Goal: Information Seeking & Learning: Learn about a topic

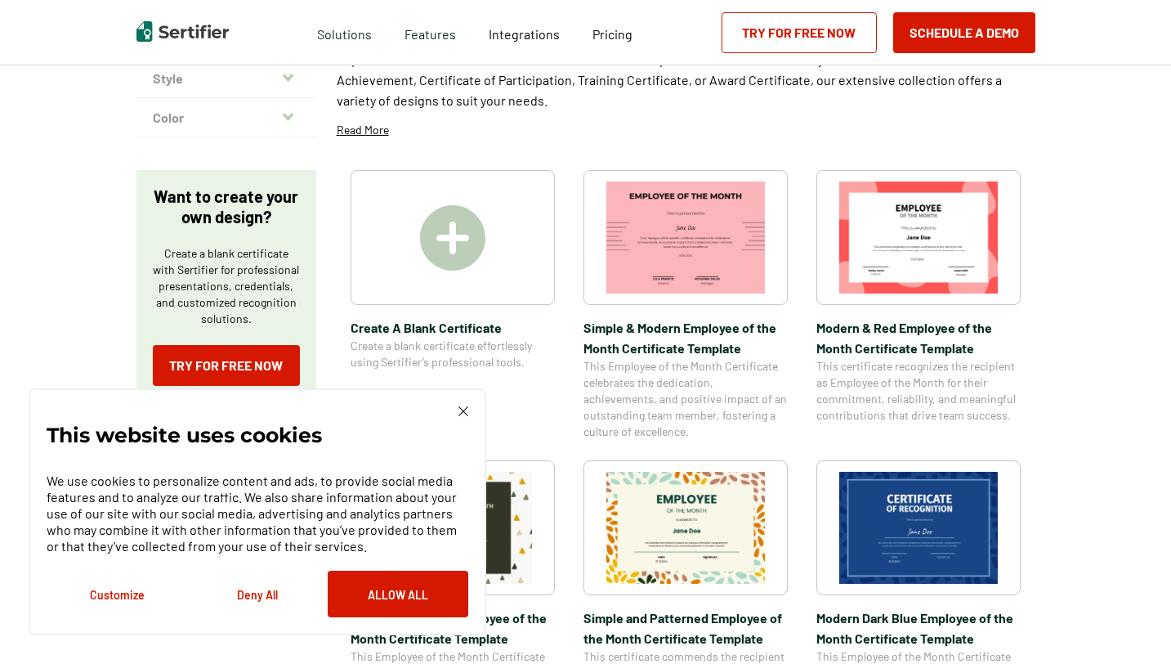
scroll to position [198, 0]
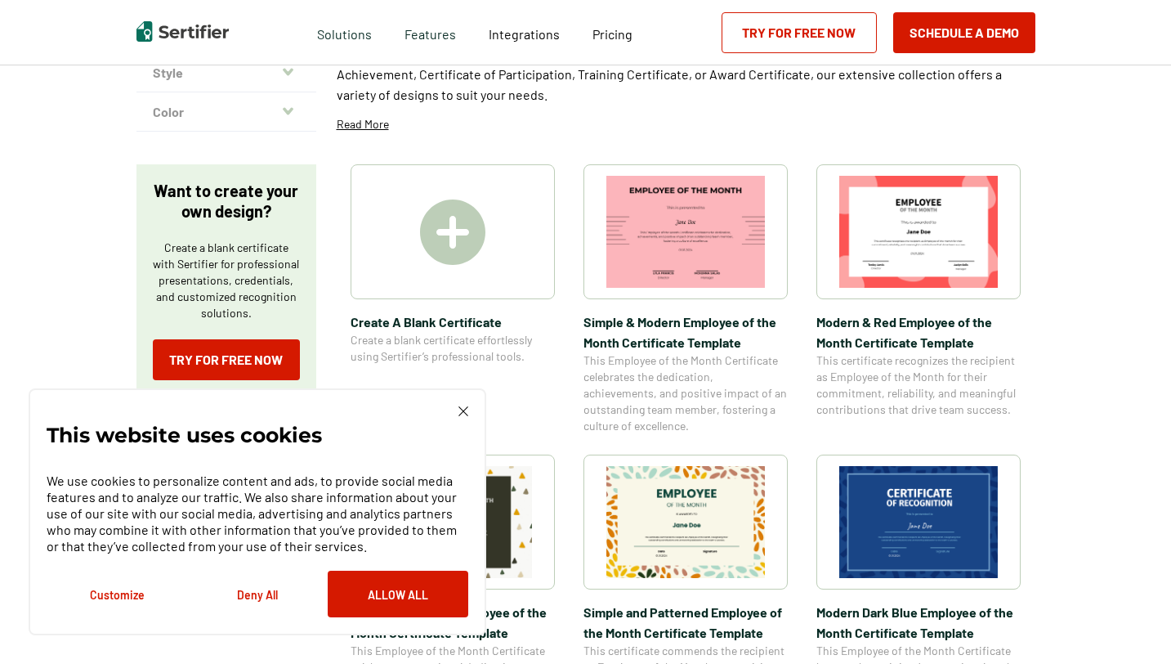
click at [460, 412] on img at bounding box center [464, 411] width 10 height 10
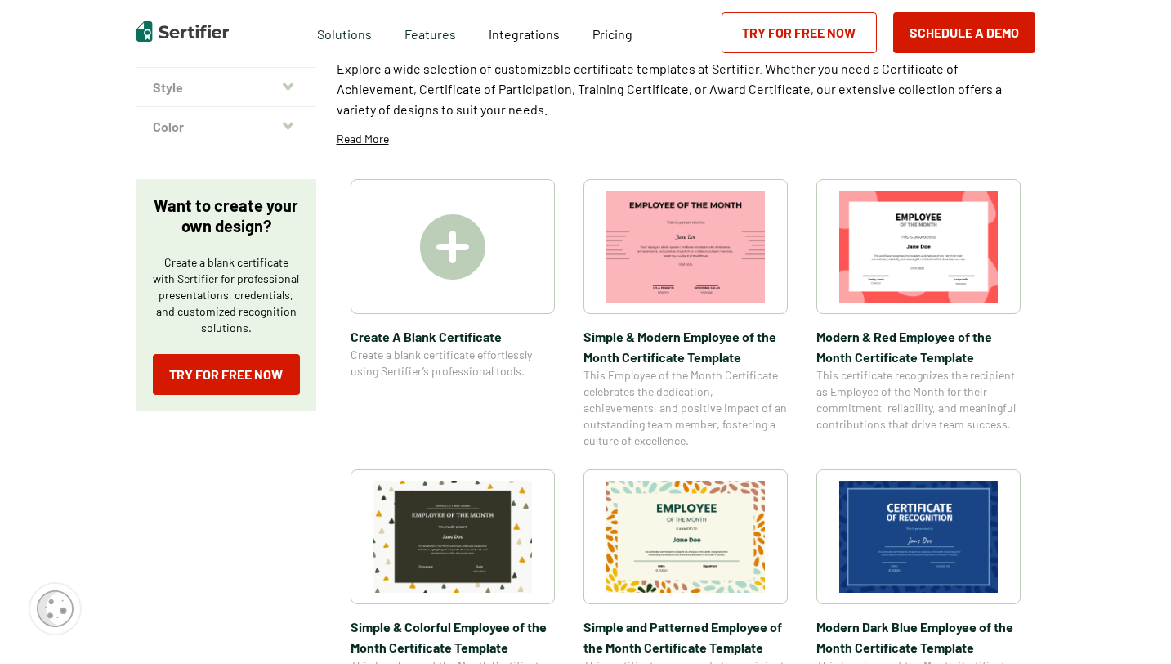
scroll to position [0, 0]
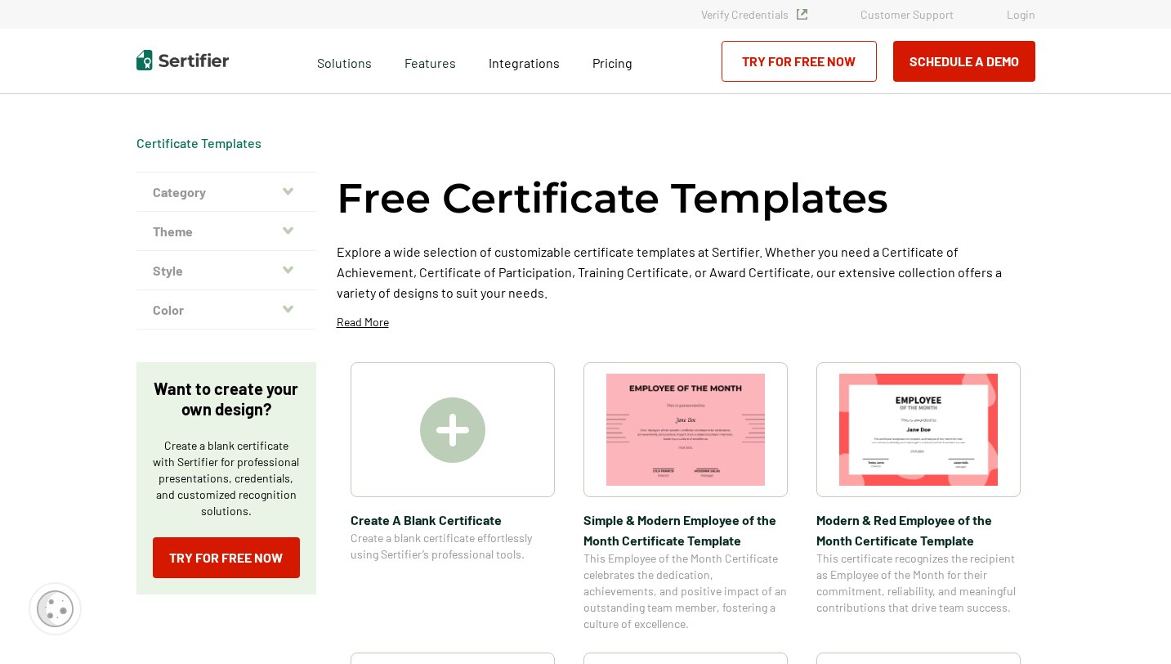
click at [293, 221] on button "Theme" at bounding box center [226, 231] width 180 height 39
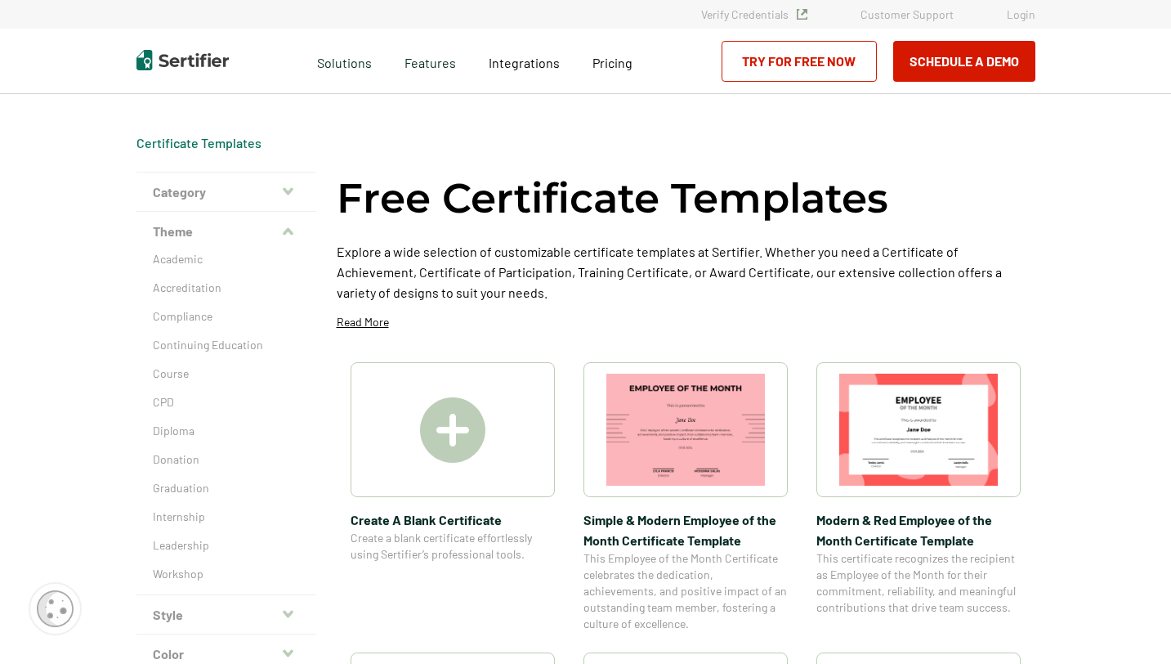
click at [291, 230] on icon "button" at bounding box center [288, 231] width 11 height 7
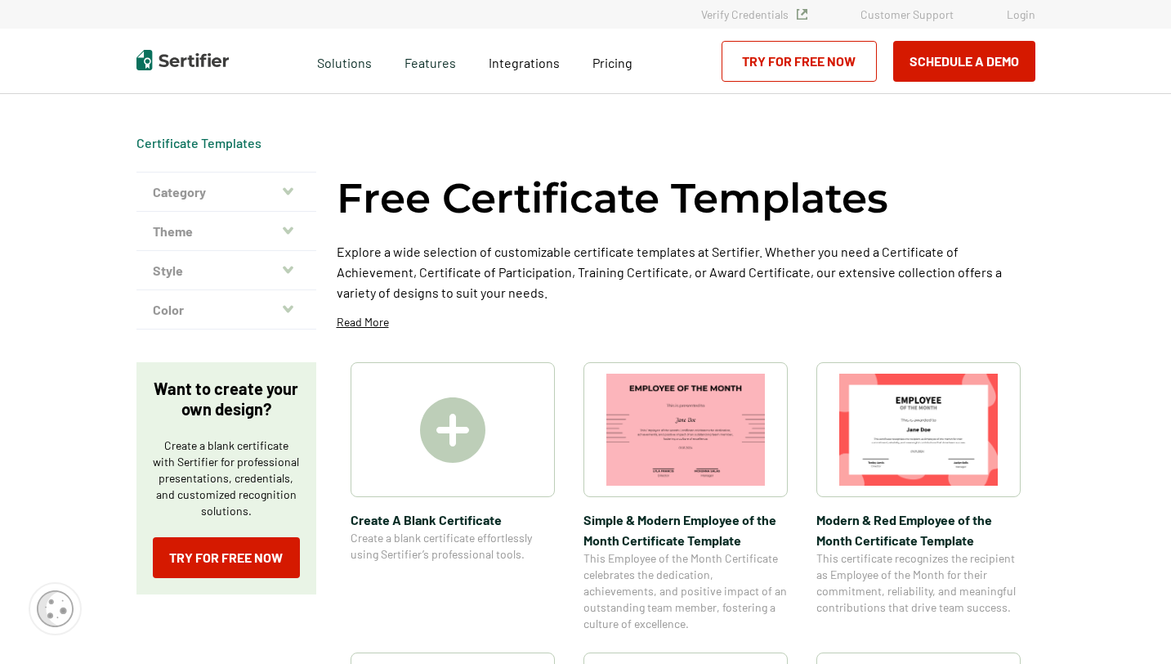
click at [296, 190] on button "Category" at bounding box center [226, 191] width 180 height 39
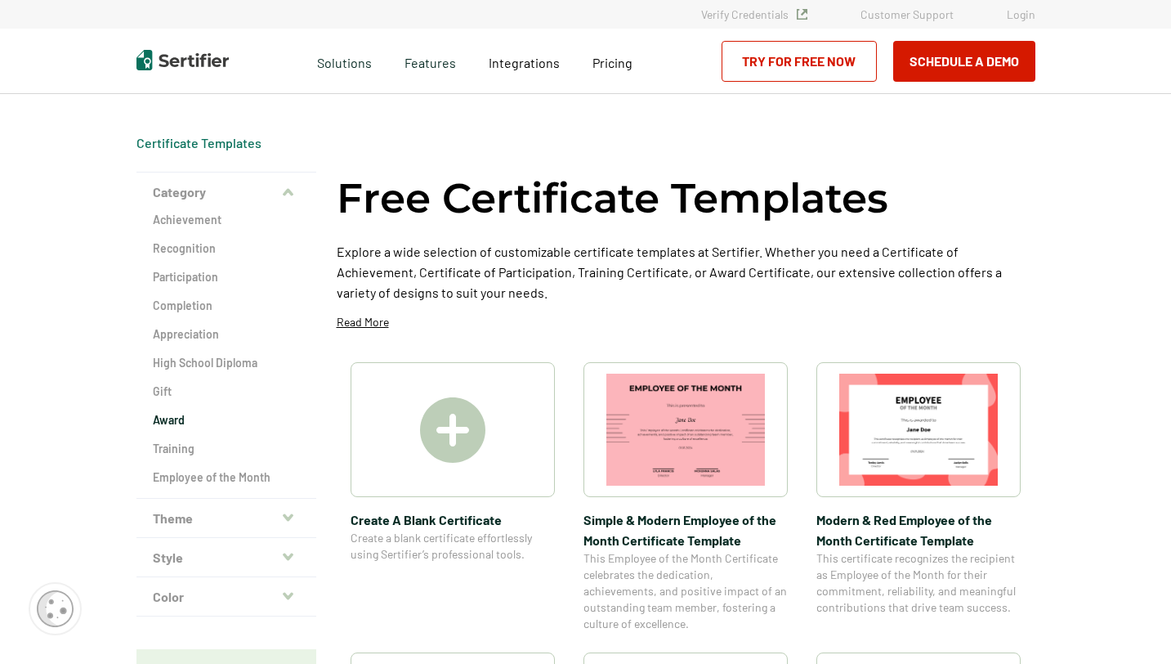
click at [175, 421] on h2 "Award" at bounding box center [226, 420] width 147 height 16
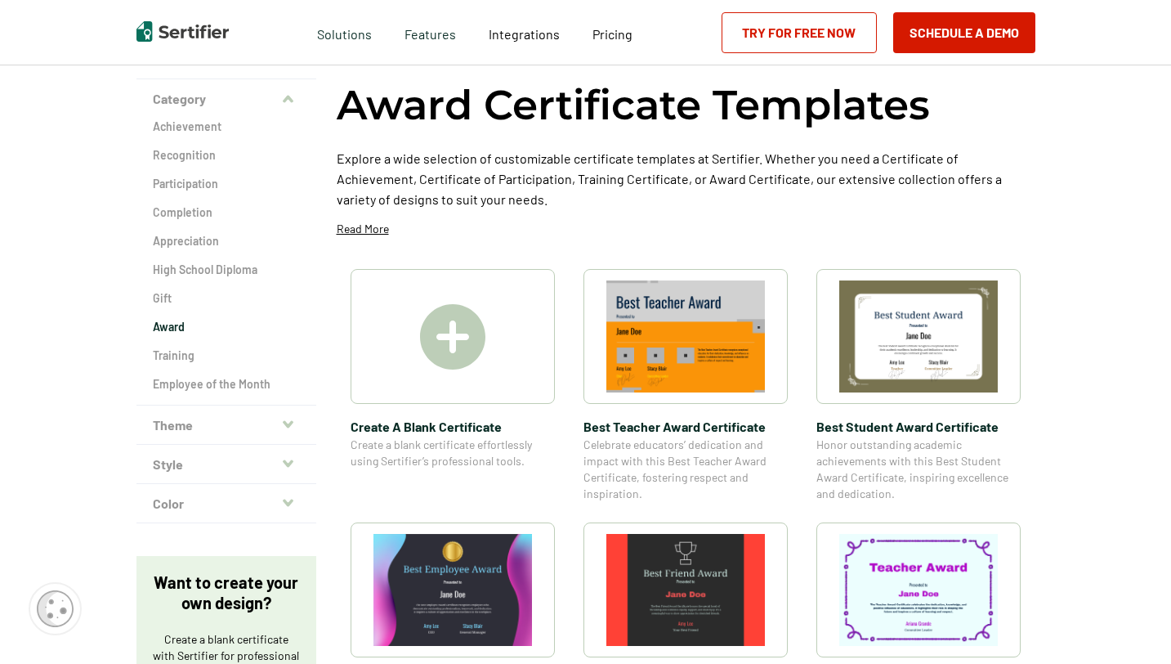
scroll to position [90, 0]
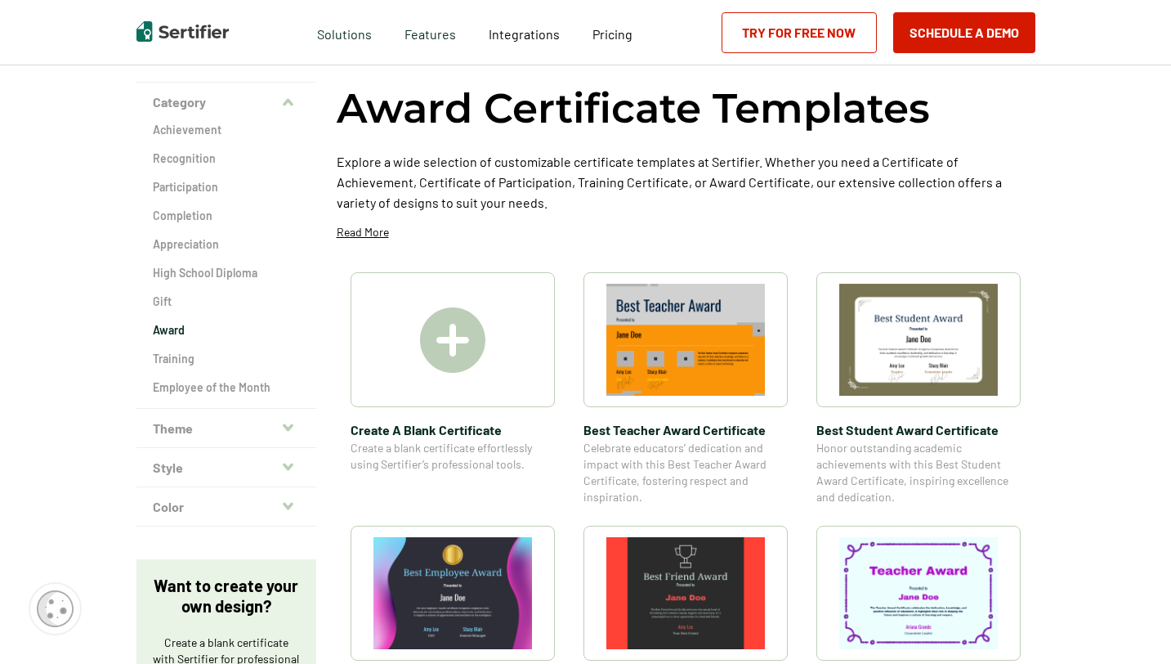
click at [293, 421] on icon "button" at bounding box center [288, 427] width 11 height 13
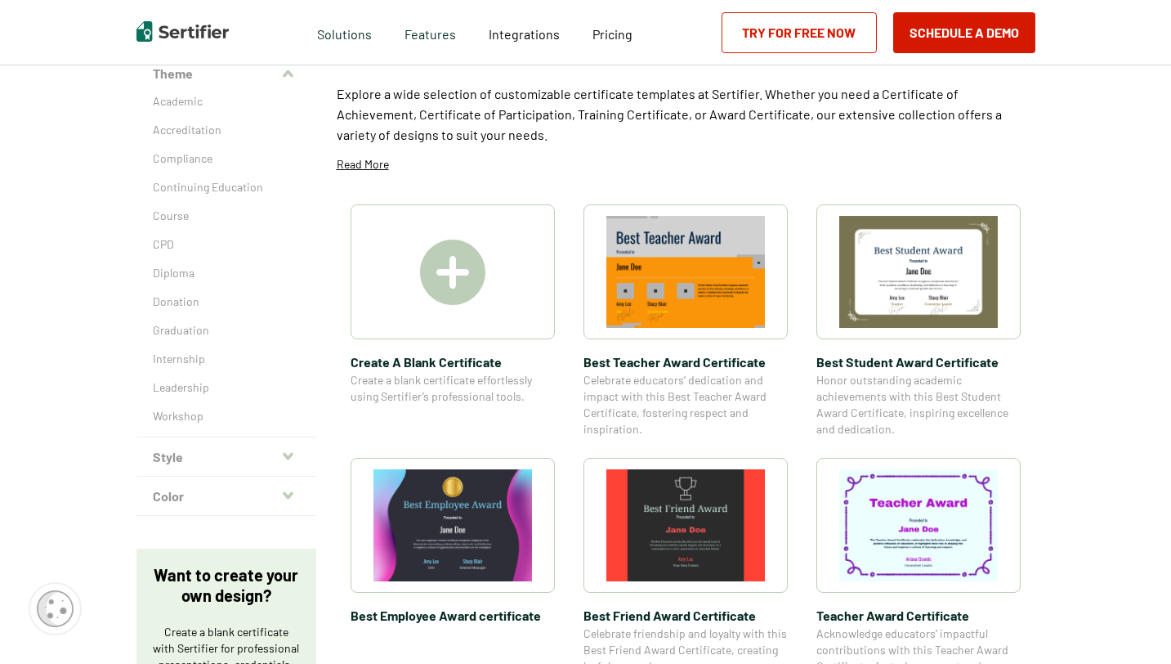
scroll to position [160, 0]
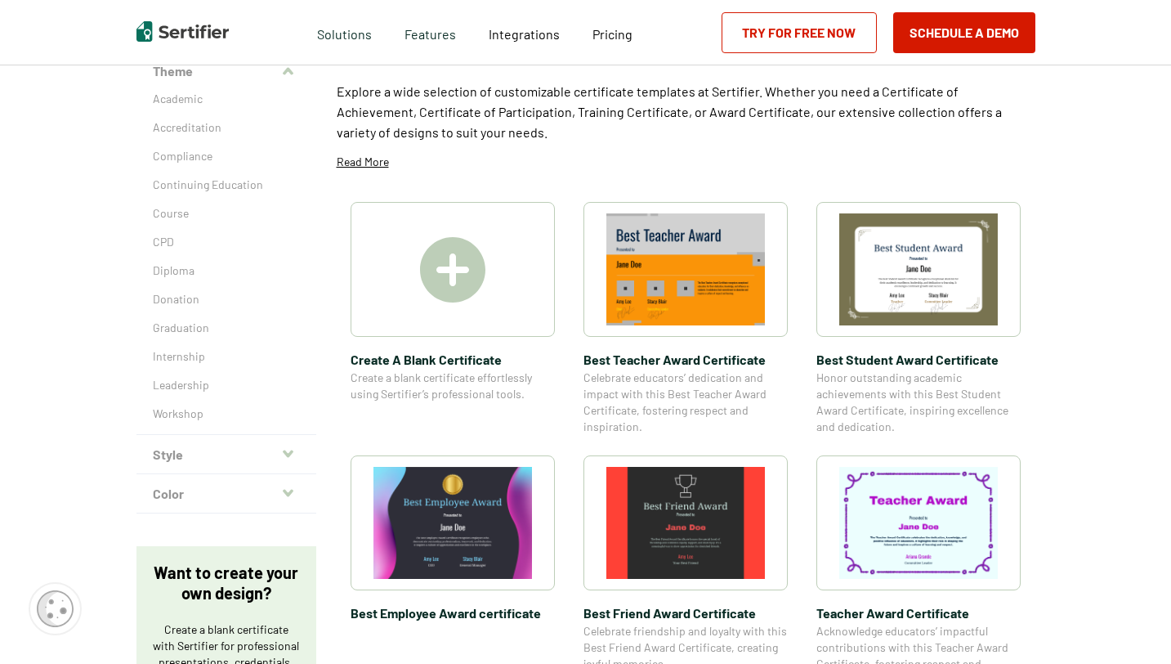
click at [290, 450] on icon "button" at bounding box center [288, 453] width 11 height 13
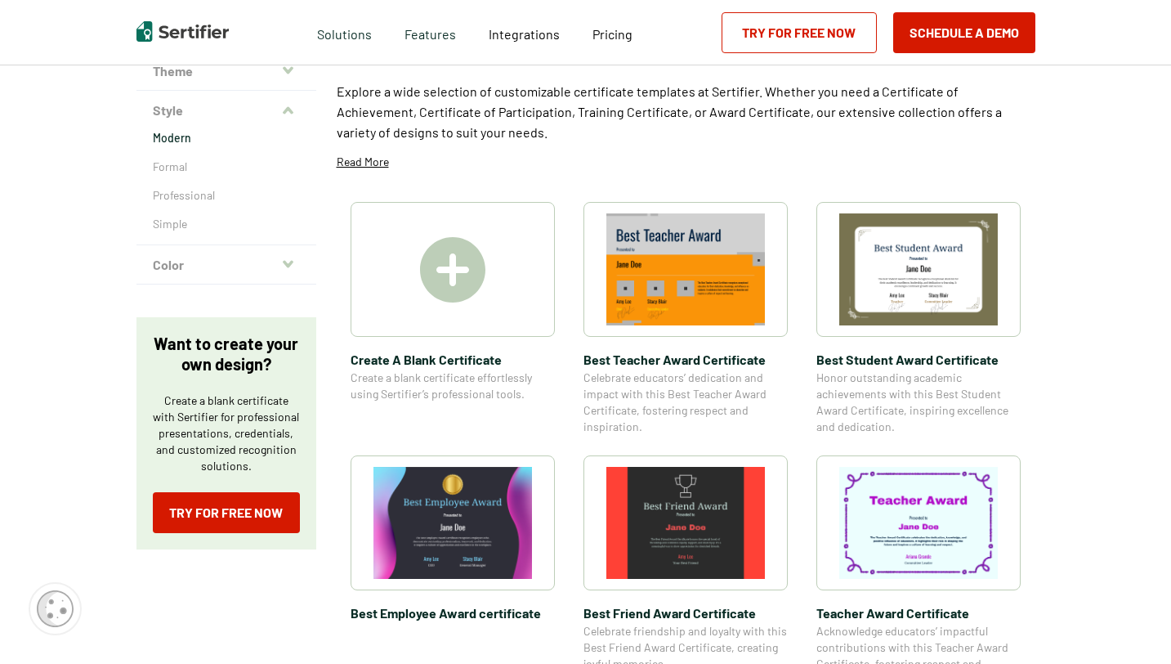
click at [180, 141] on p "Modern" at bounding box center [226, 138] width 147 height 16
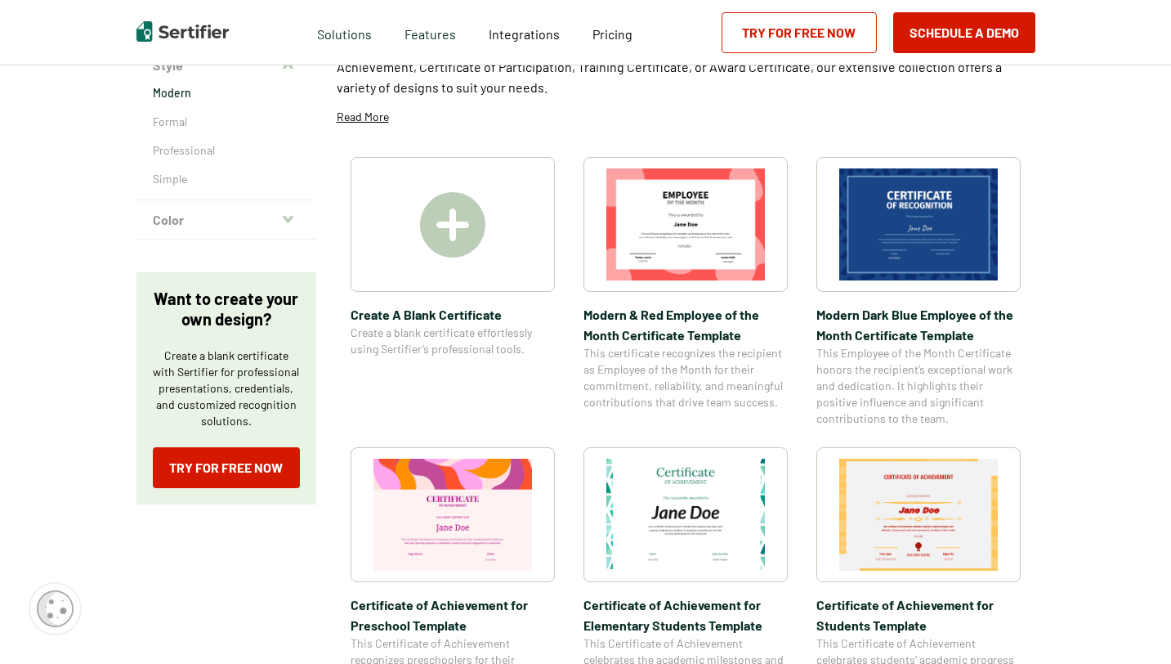
scroll to position [131, 0]
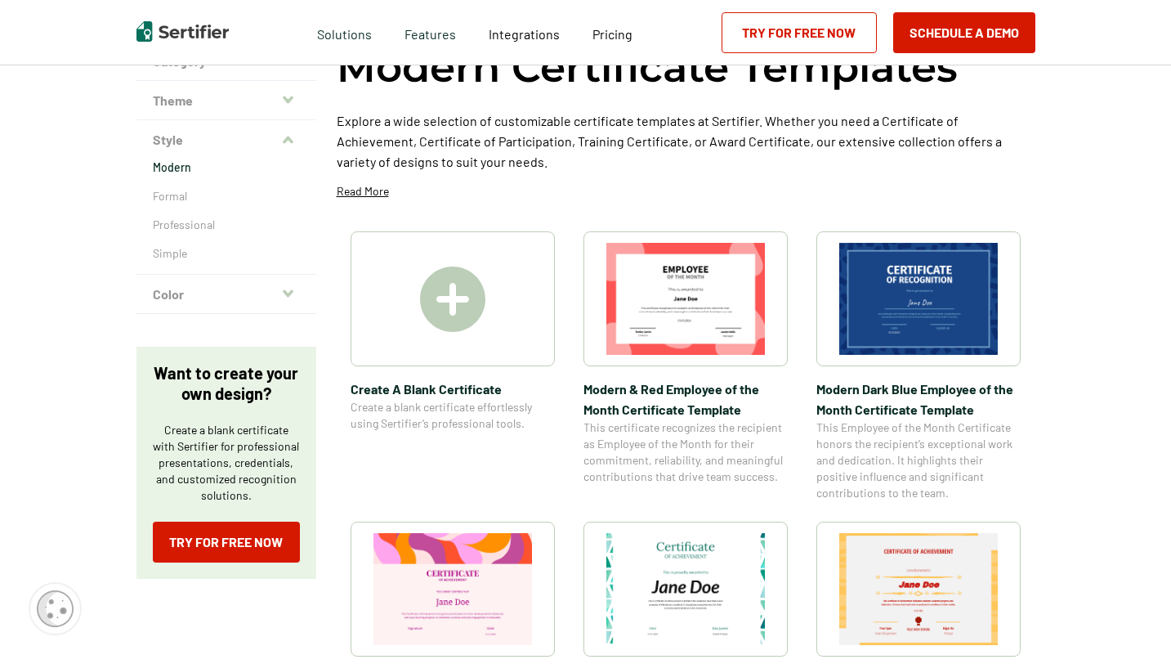
click at [297, 292] on button "Color" at bounding box center [226, 294] width 180 height 39
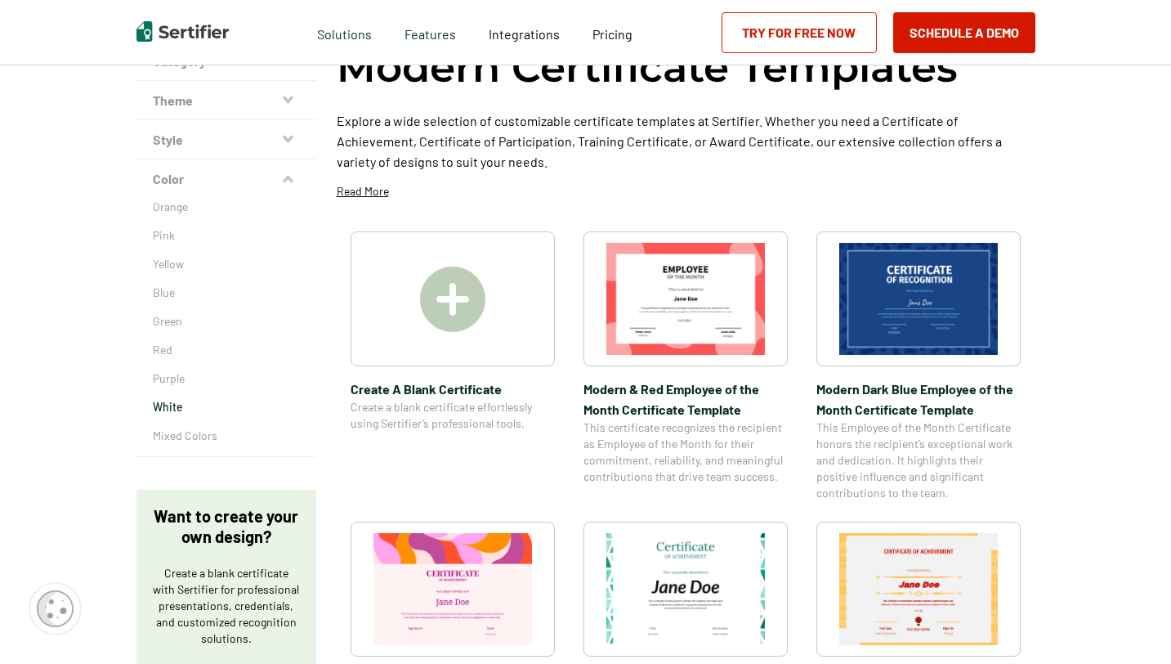
click at [172, 410] on p "White" at bounding box center [226, 407] width 147 height 16
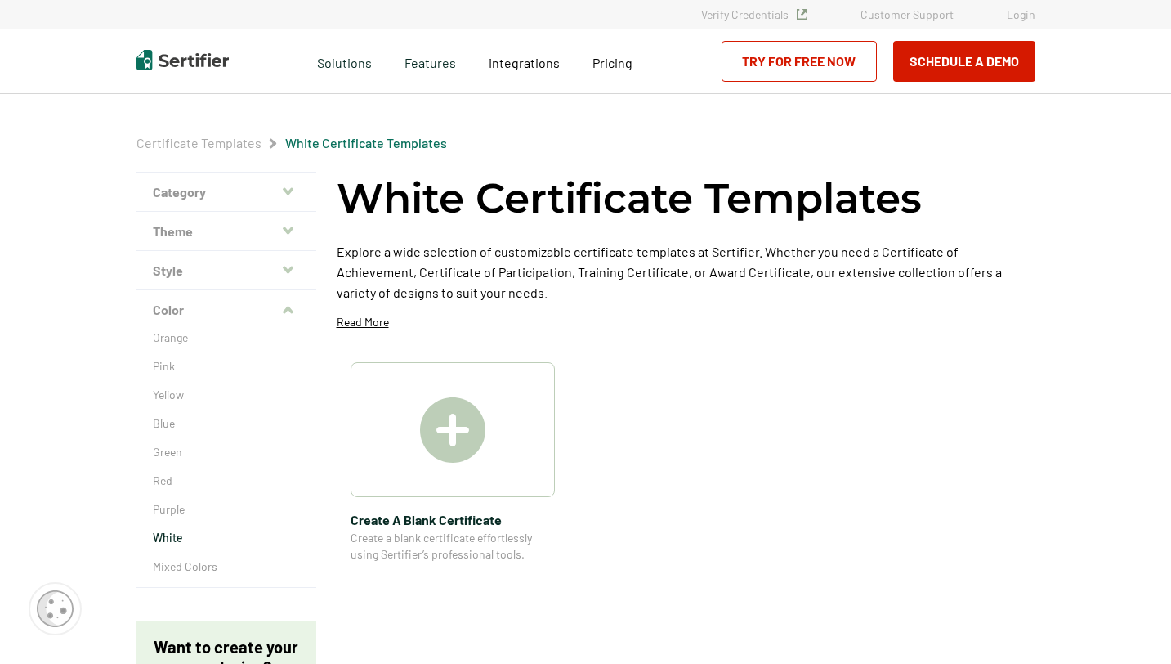
click at [450, 451] on img at bounding box center [452, 429] width 65 height 65
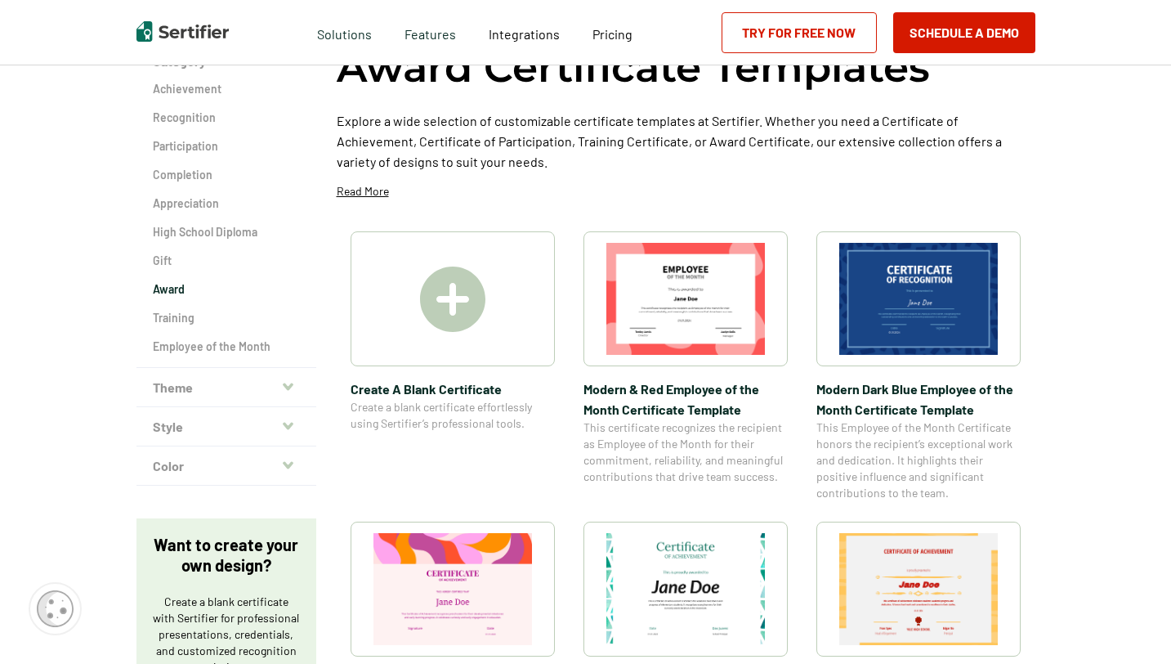
scroll to position [160, 0]
